Goal: Find specific page/section: Find specific page/section

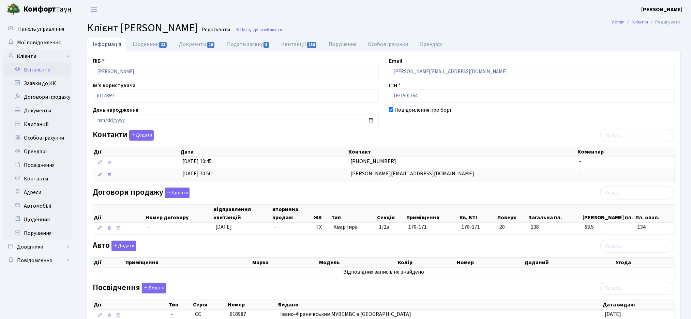
click at [24, 73] on link "Всі клієнти" at bounding box center [37, 70] width 68 height 14
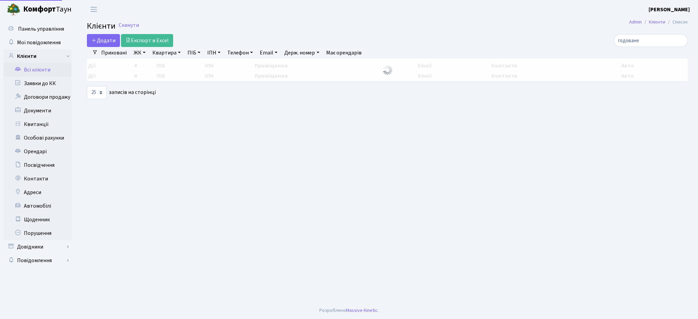
select select
select select "25"
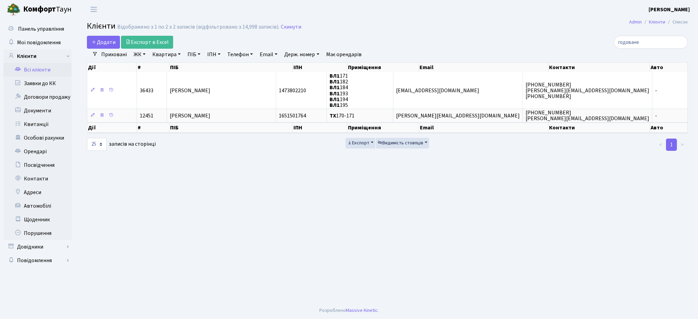
click at [136, 53] on link "ЖК" at bounding box center [139, 55] width 17 height 12
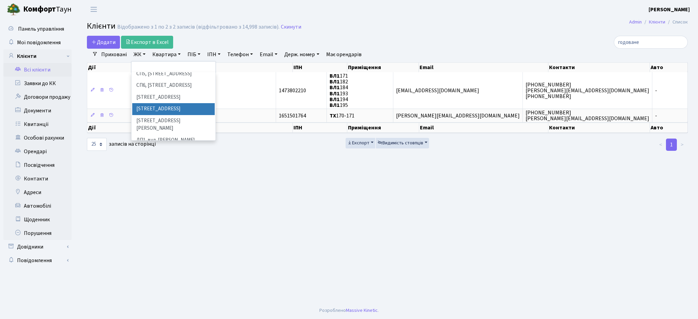
scroll to position [182, 0]
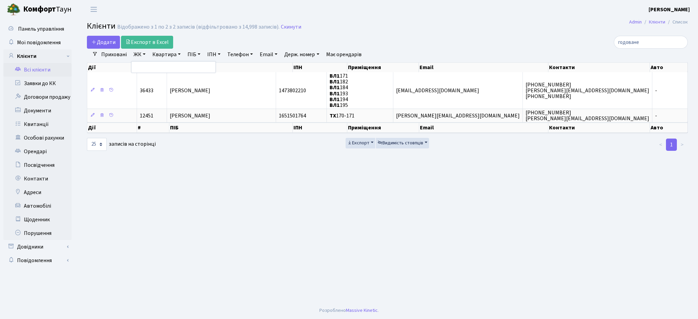
click at [375, 211] on main "Admin Клієнти Список Клієнти Відображено з 1 по 2 з 2 записів (відфільтровано з…" at bounding box center [388, 161] width 622 height 284
click at [136, 55] on link "ЖК" at bounding box center [139, 55] width 17 height 12
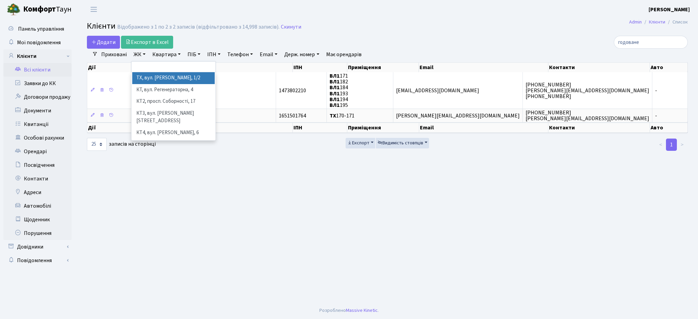
click at [136, 55] on link "ЖК" at bounding box center [139, 55] width 17 height 12
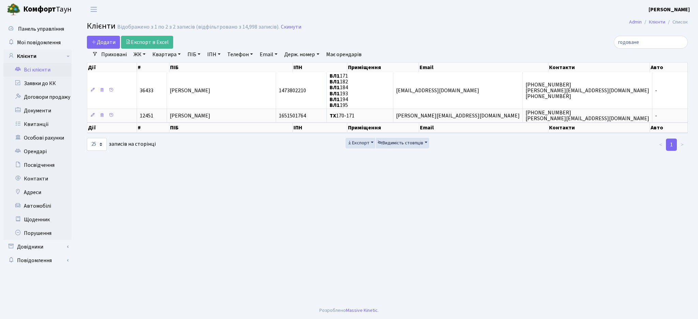
click at [136, 55] on link "ЖК" at bounding box center [139, 55] width 17 height 12
